Goal: Information Seeking & Learning: Learn about a topic

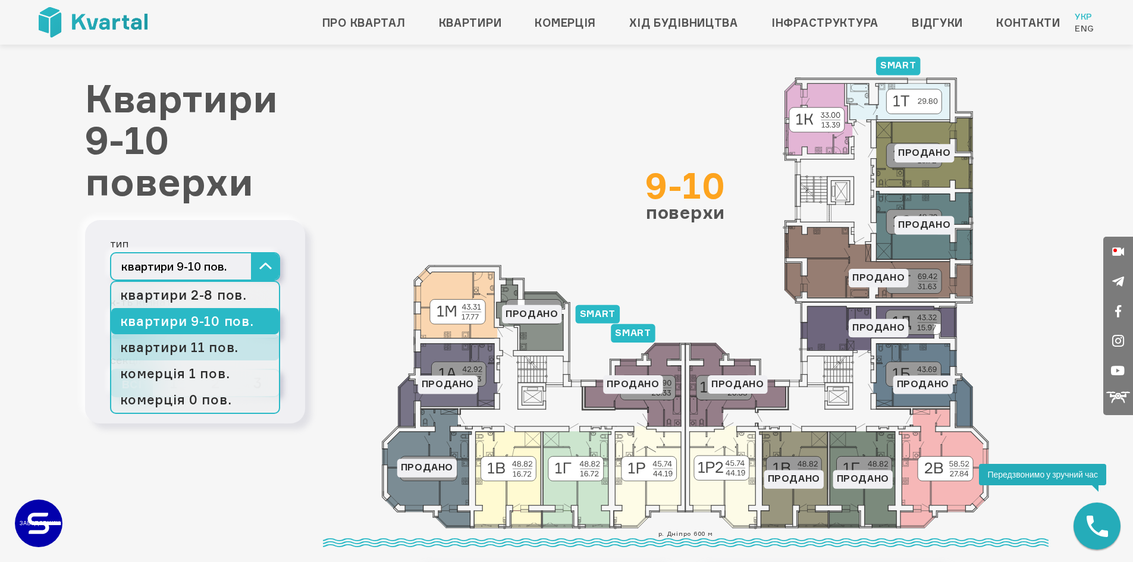
click at [224, 343] on link "квартири 11 пов." at bounding box center [195, 347] width 168 height 26
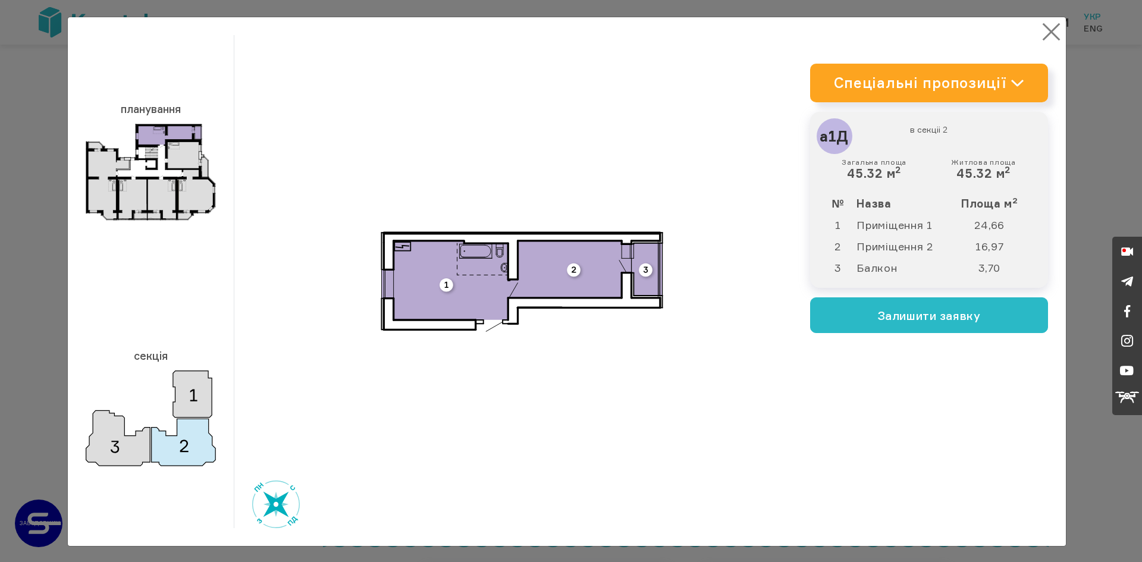
click at [1046, 32] on button "×" at bounding box center [1051, 31] width 23 height 23
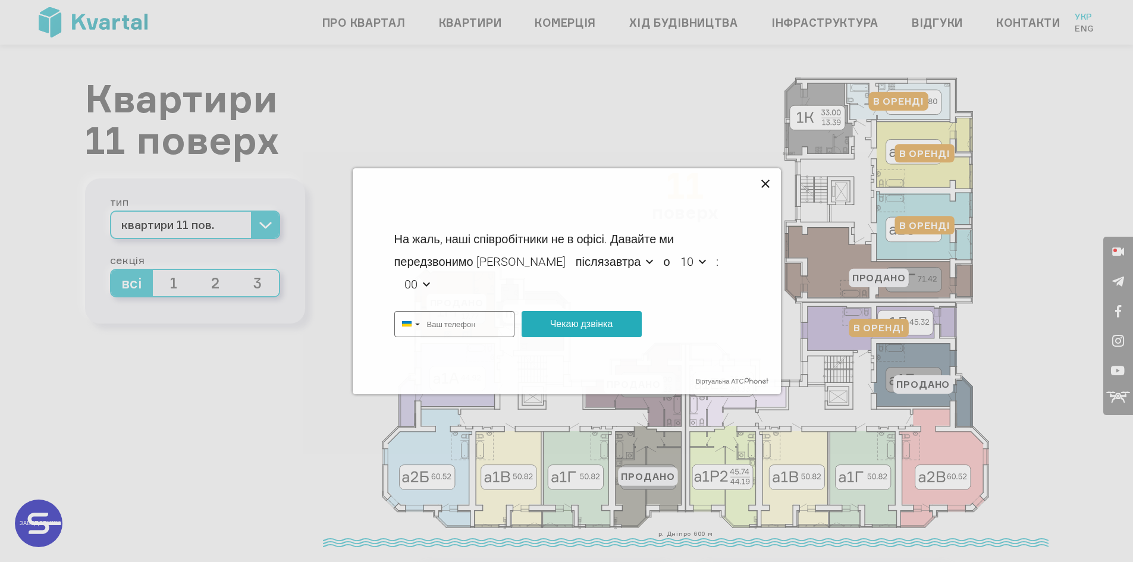
click at [765, 181] on icon at bounding box center [766, 184] width 14 height 14
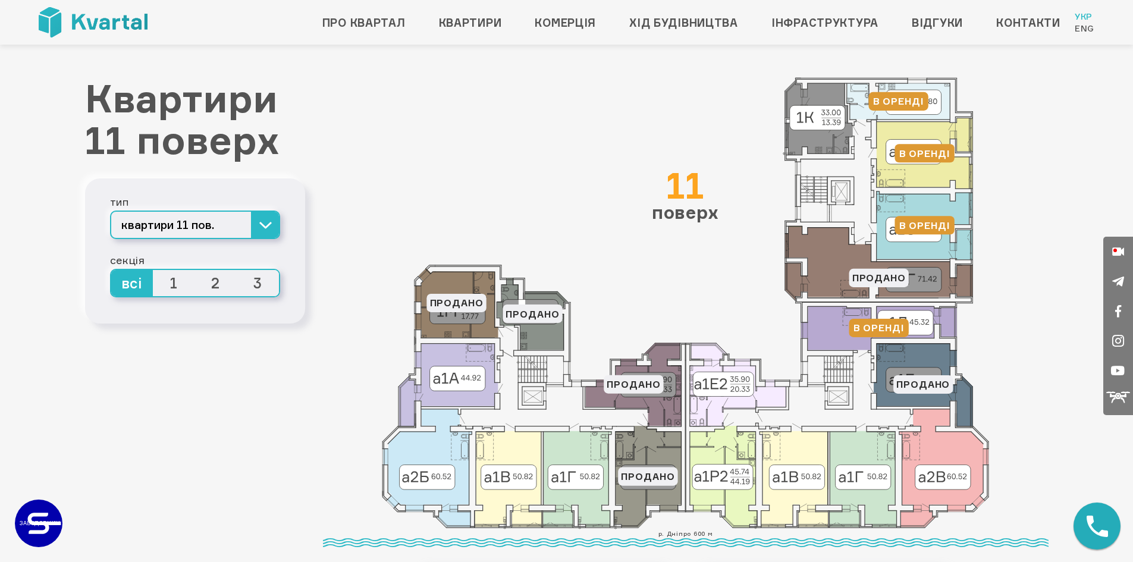
type input "+380"
click at [703, 418] on icon at bounding box center [738, 384] width 96 height 83
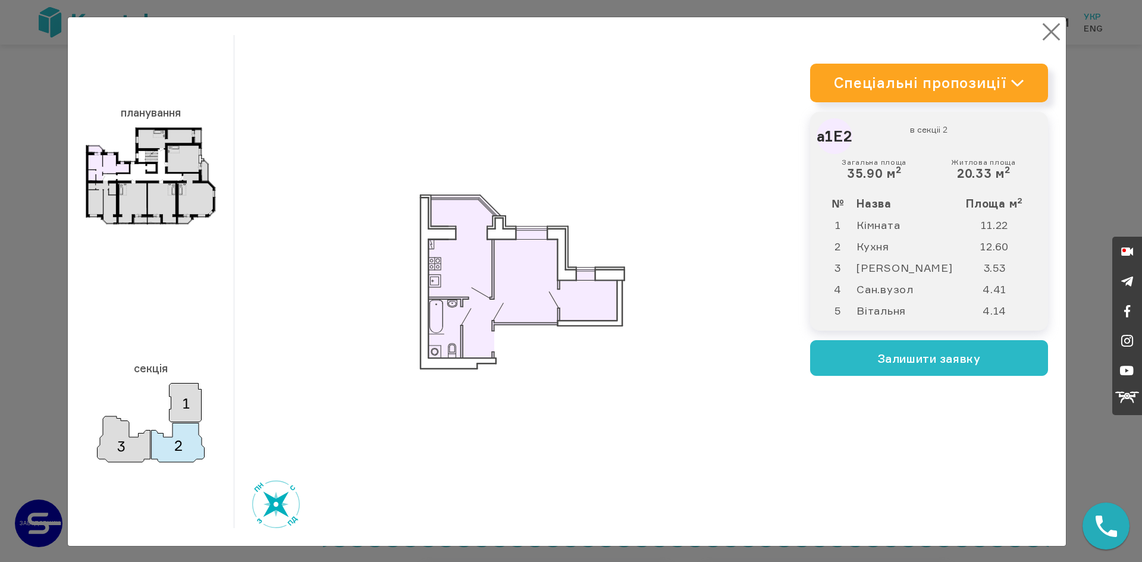
click at [1050, 29] on button "×" at bounding box center [1051, 31] width 23 height 23
